Goal: Information Seeking & Learning: Compare options

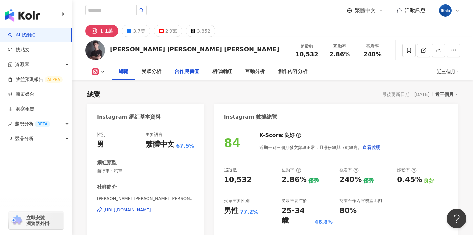
click at [184, 70] on div "合作與價值" at bounding box center [186, 72] width 25 height 8
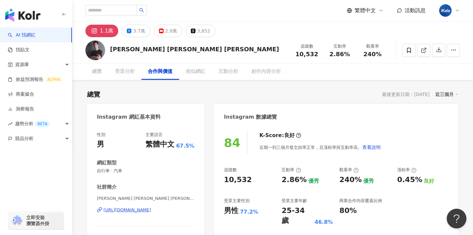
scroll to position [877, 0]
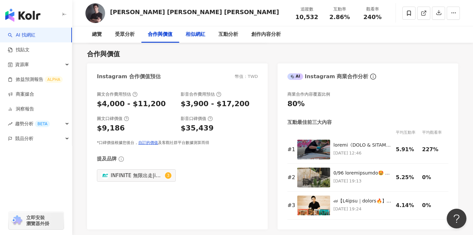
click at [193, 39] on div "相似網紅" at bounding box center [195, 34] width 33 height 16
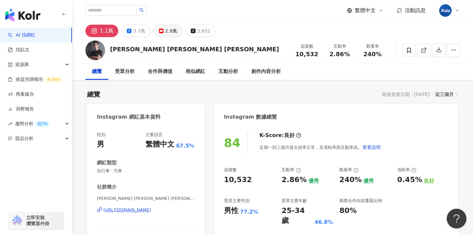
click at [169, 33] on div "2.9萬" at bounding box center [171, 30] width 12 height 9
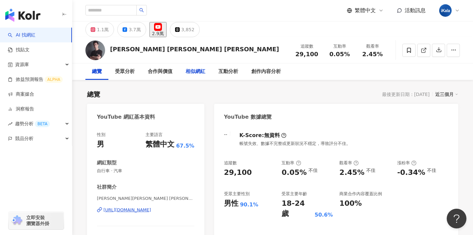
click at [200, 74] on div "相似網紅" at bounding box center [196, 72] width 20 height 8
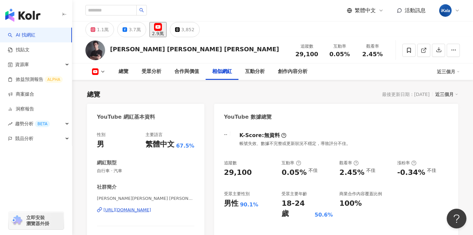
scroll to position [893, 0]
